Goal: Obtain resource: Download file/media

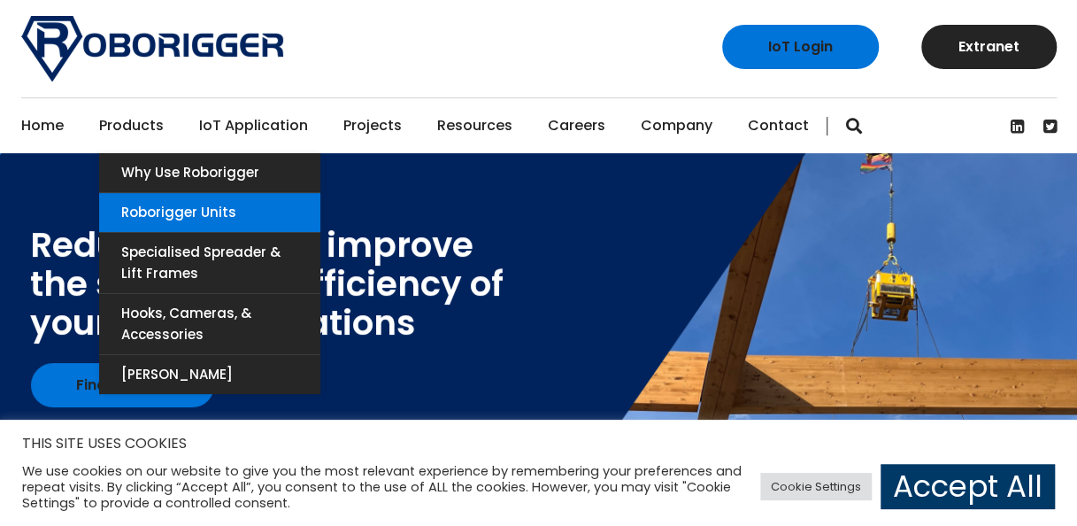
click at [181, 204] on link "Roborigger Units" at bounding box center [209, 212] width 221 height 39
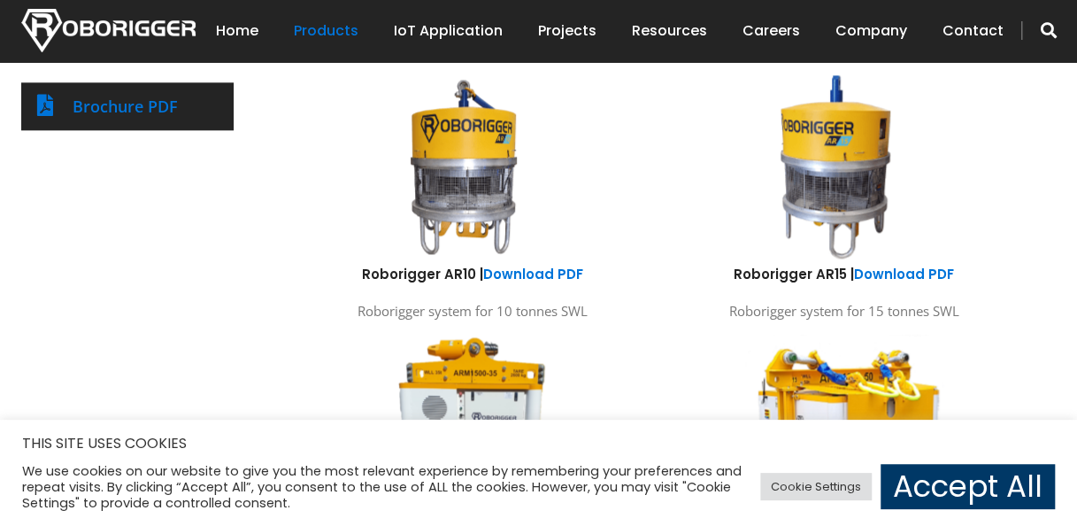
scroll to position [970, 0]
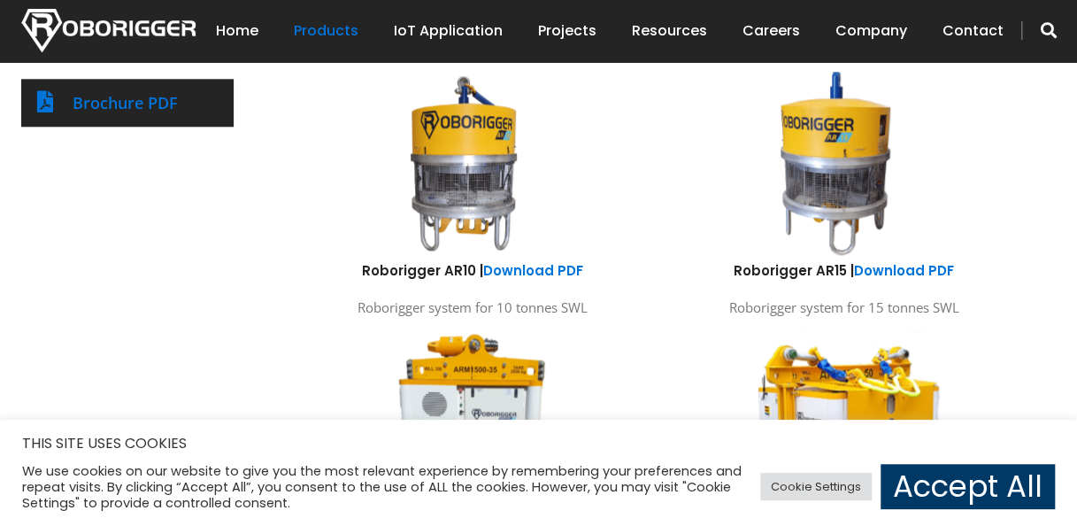
click at [485, 159] on img at bounding box center [463, 163] width 327 height 196
click at [471, 184] on img at bounding box center [463, 163] width 327 height 196
click at [522, 265] on link "Download PDF" at bounding box center [533, 270] width 100 height 19
